Goal: Find specific page/section: Find specific page/section

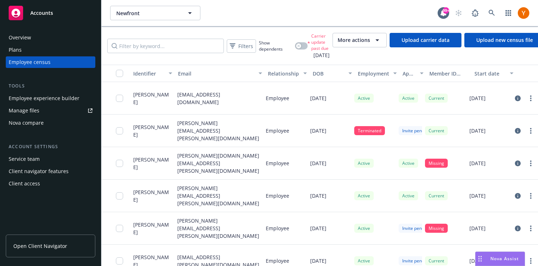
click at [49, 235] on link "Open Client Navigator" at bounding box center [50, 245] width 89 height 23
